Goal: Check status

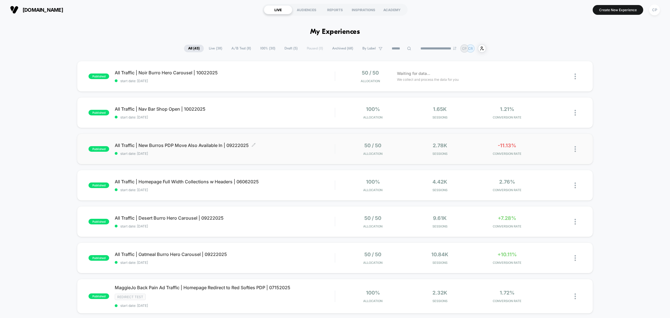
click at [188, 145] on span "All Traffic | New Burros PDP Move Also Available In | 09222025 Click to edit ex…" at bounding box center [225, 145] width 220 height 6
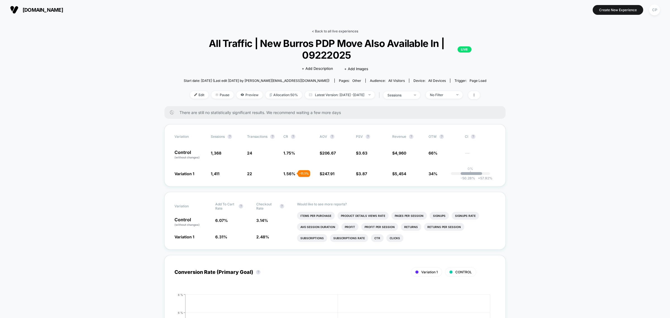
click at [335, 30] on link "< Back to all live experiences" at bounding box center [335, 31] width 46 height 4
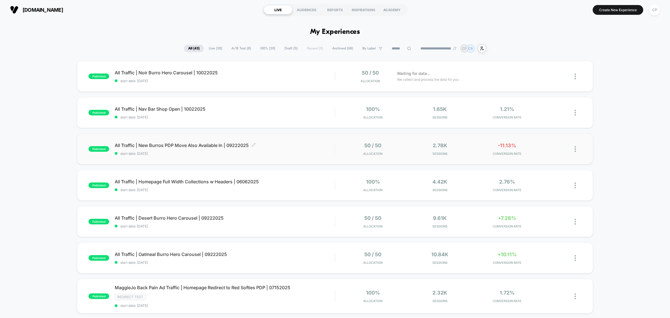
click at [242, 151] on span "start date: [DATE]" at bounding box center [225, 153] width 220 height 4
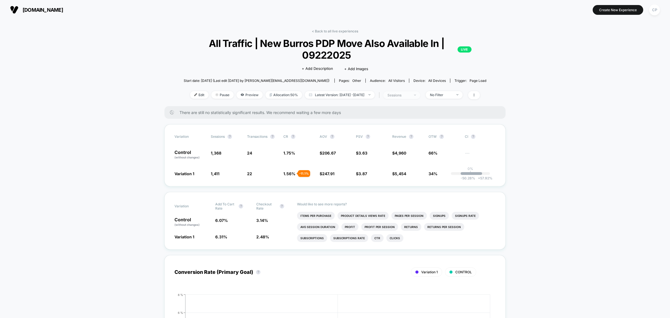
click at [404, 95] on div "sessions" at bounding box center [399, 95] width 22 height 4
click at [446, 90] on div "< Back to all live experiences All Traffic | New Burros PDP Move Also Available…" at bounding box center [335, 67] width 304 height 77
click at [447, 93] on div "No Filter" at bounding box center [441, 95] width 22 height 4
click at [439, 118] on div "Mobile Visitors ? Desktop Visitors ? Returning Visitors ? New Visitors ? No Fil…" at bounding box center [450, 145] width 68 height 85
click at [435, 114] on span "Mobile Visitors" at bounding box center [447, 115] width 27 height 5
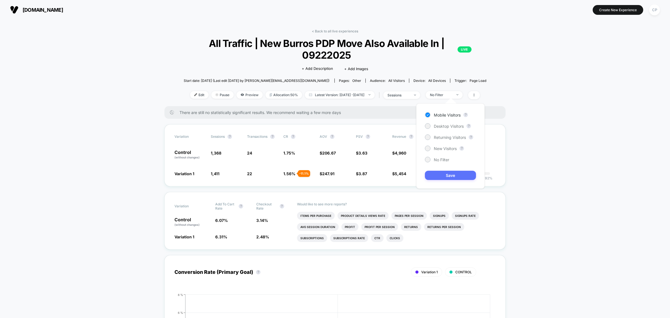
click at [443, 178] on button "Save" at bounding box center [450, 175] width 51 height 9
click at [338, 32] on link "< Back to all live experiences" at bounding box center [335, 31] width 46 height 4
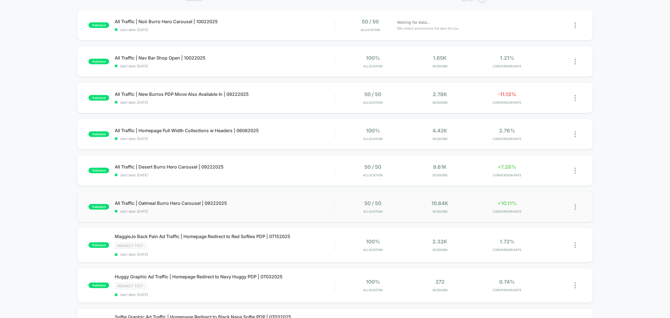
scroll to position [35, 0]
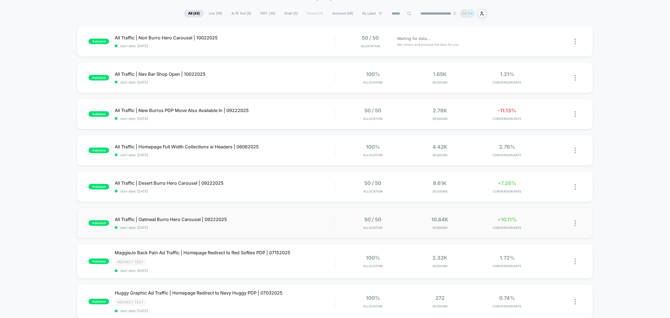
click at [189, 211] on div "published All Traffic | Oatmeal Burro Hero Carousel | 09222025 start date: [DAT…" at bounding box center [335, 222] width 516 height 31
